Goal: Navigation & Orientation: Find specific page/section

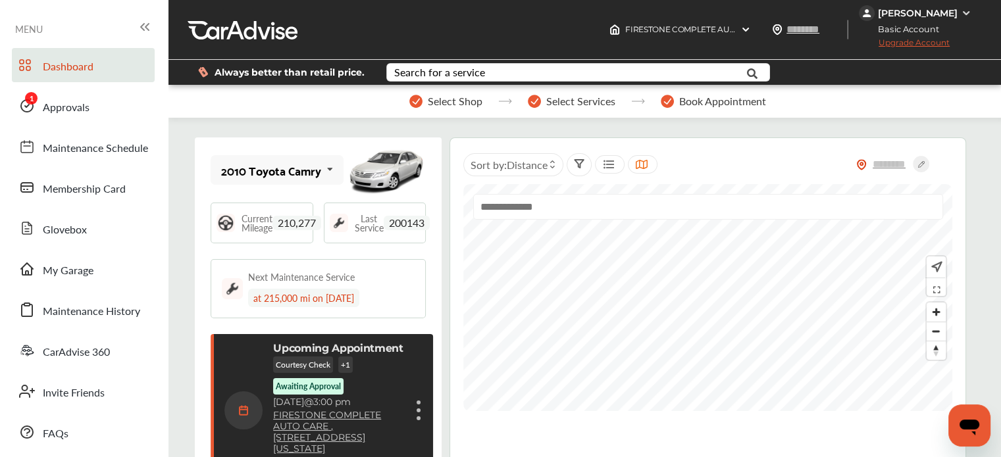
click at [923, 10] on div "[PERSON_NAME]" at bounding box center [918, 13] width 80 height 12
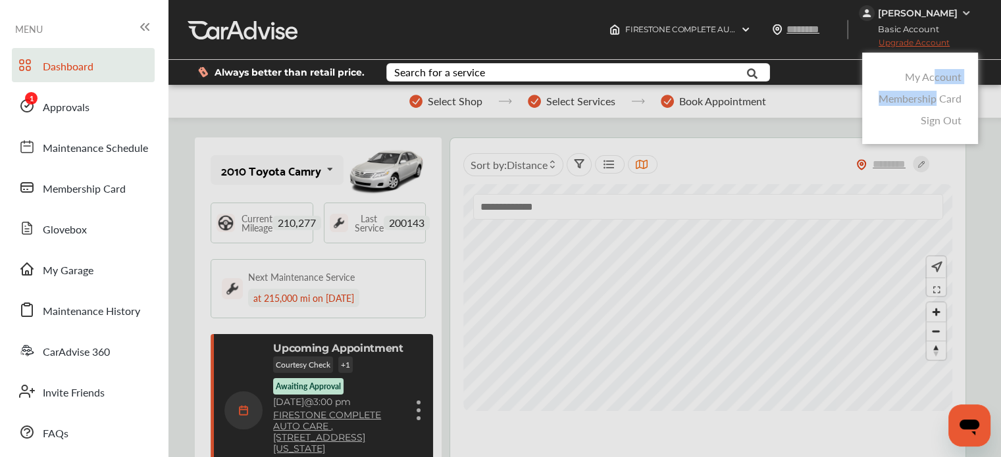
drag, startPoint x: 937, startPoint y: 88, endPoint x: 935, endPoint y: 76, distance: 11.9
click at [935, 76] on div "My Account Membership Card Sign Out" at bounding box center [920, 98] width 116 height 91
click at [912, 76] on link "My Account" at bounding box center [933, 76] width 57 height 15
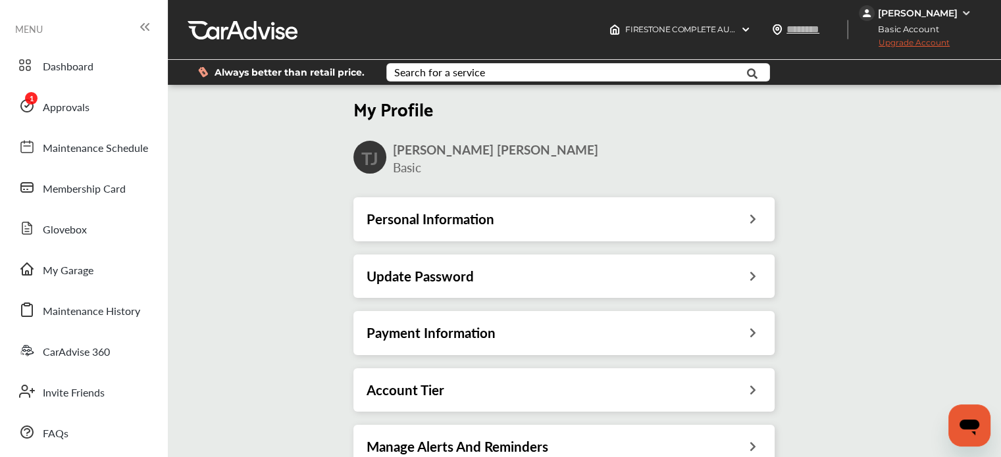
click at [542, 214] on div "Personal Information" at bounding box center [564, 219] width 395 height 17
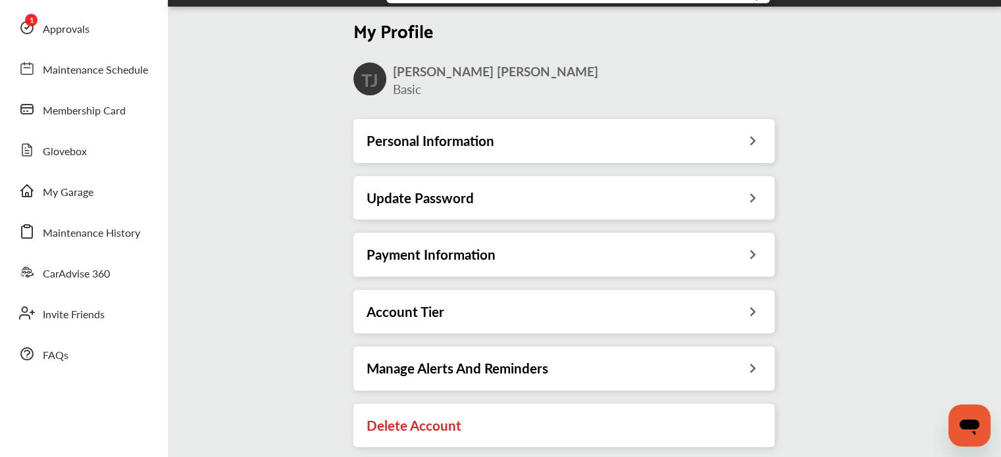
scroll to position [66, 0]
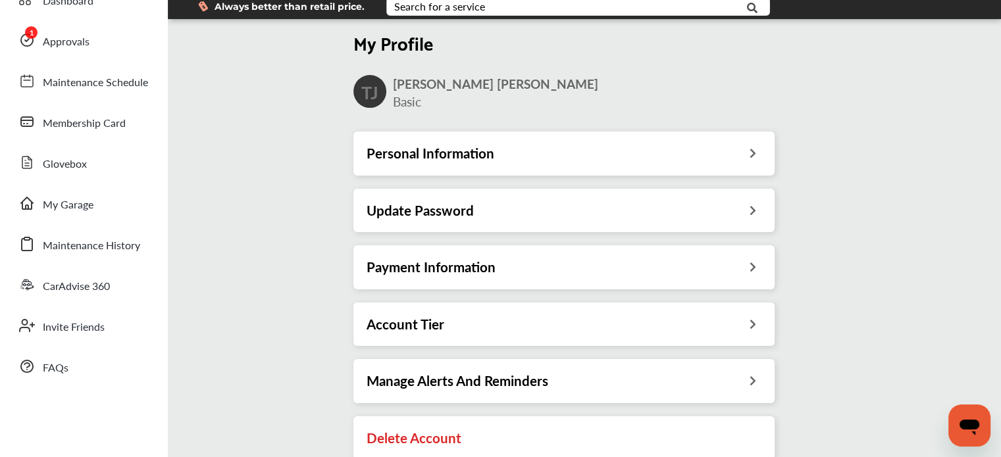
click at [637, 262] on div "Payment Information" at bounding box center [564, 267] width 395 height 17
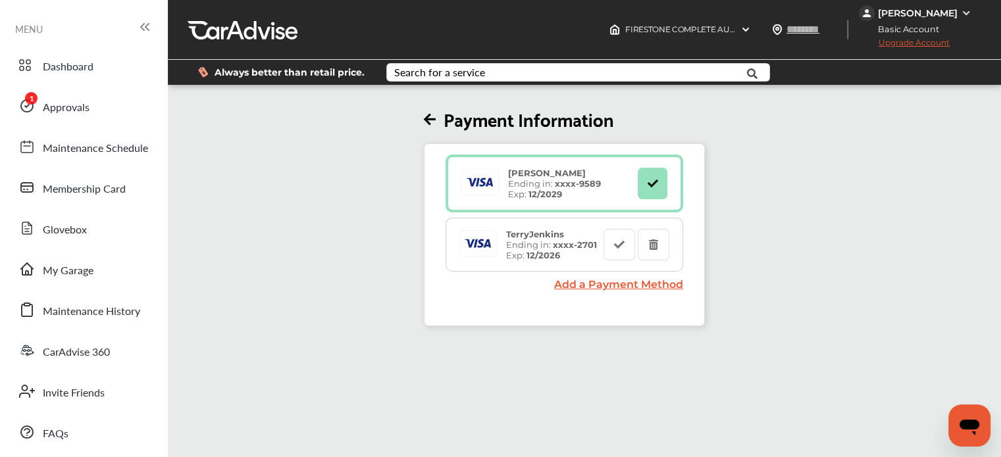
click at [555, 178] on strong "[PERSON_NAME]" at bounding box center [547, 173] width 78 height 11
click at [666, 186] on button at bounding box center [653, 184] width 30 height 32
click at [661, 184] on button at bounding box center [653, 184] width 30 height 32
click at [75, 197] on span "Membership Card" at bounding box center [84, 189] width 83 height 17
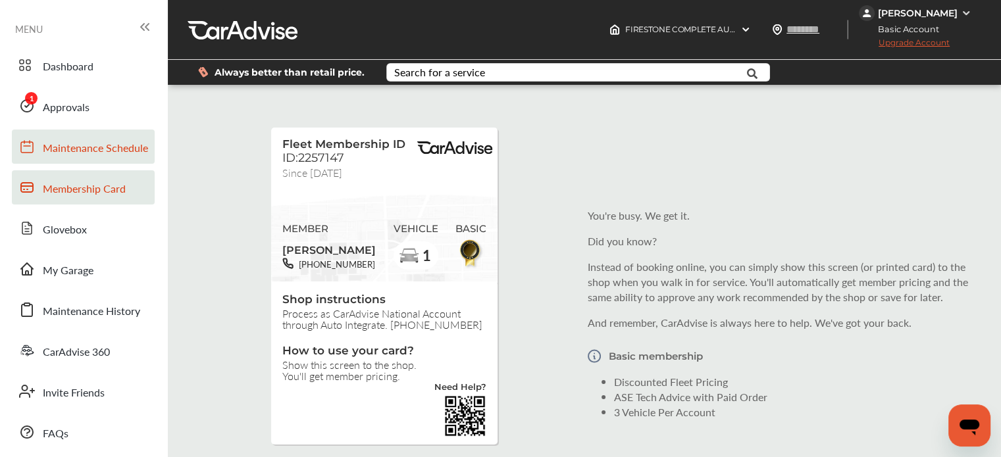
click at [64, 157] on link "Maintenance Schedule" at bounding box center [83, 147] width 143 height 34
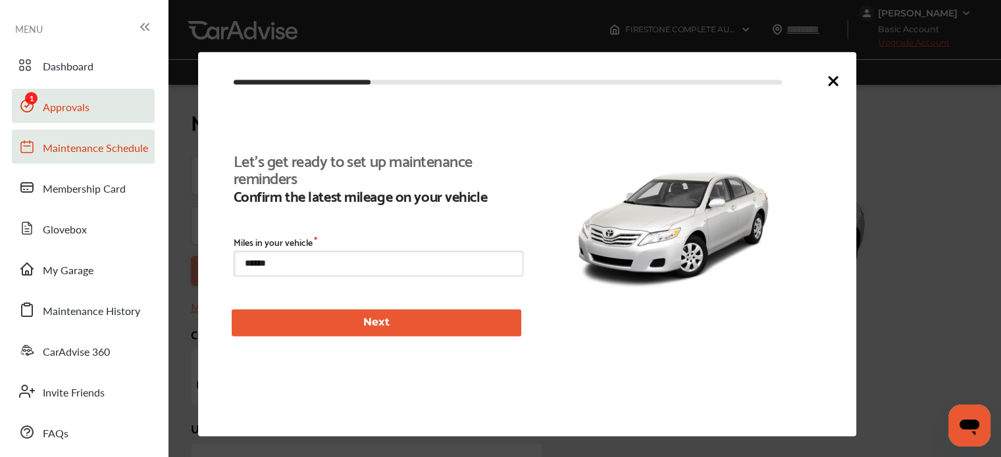
click at [45, 104] on span "Approvals" at bounding box center [66, 107] width 47 height 17
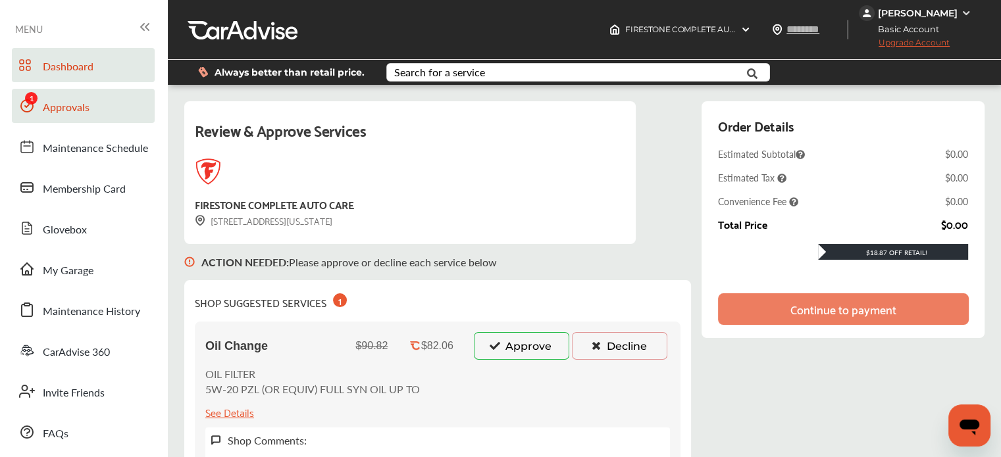
click at [53, 64] on span "Dashboard" at bounding box center [68, 67] width 51 height 17
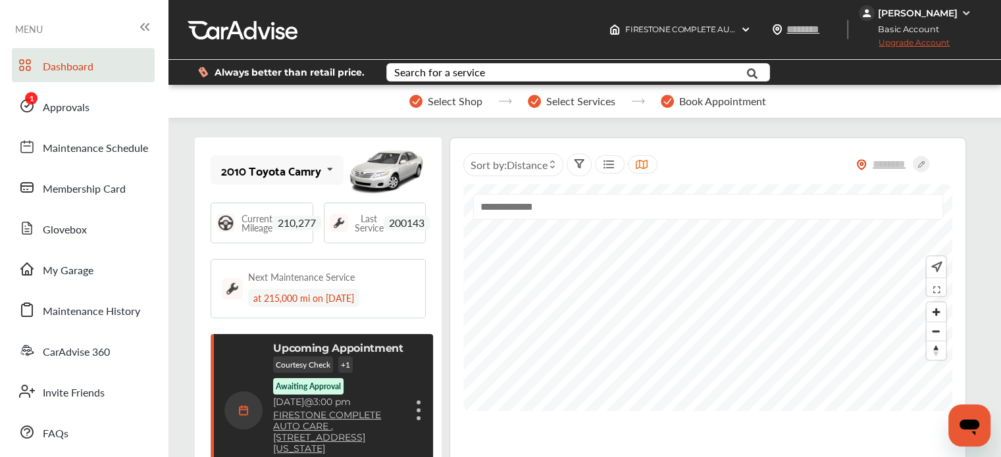
click at [380, 257] on div "2010 Toyota Camry 2010 Toyota Camry Current Mileage 210,277 Last Service 200143…" at bounding box center [318, 320] width 247 height 365
